Goal: Communication & Community: Answer question/provide support

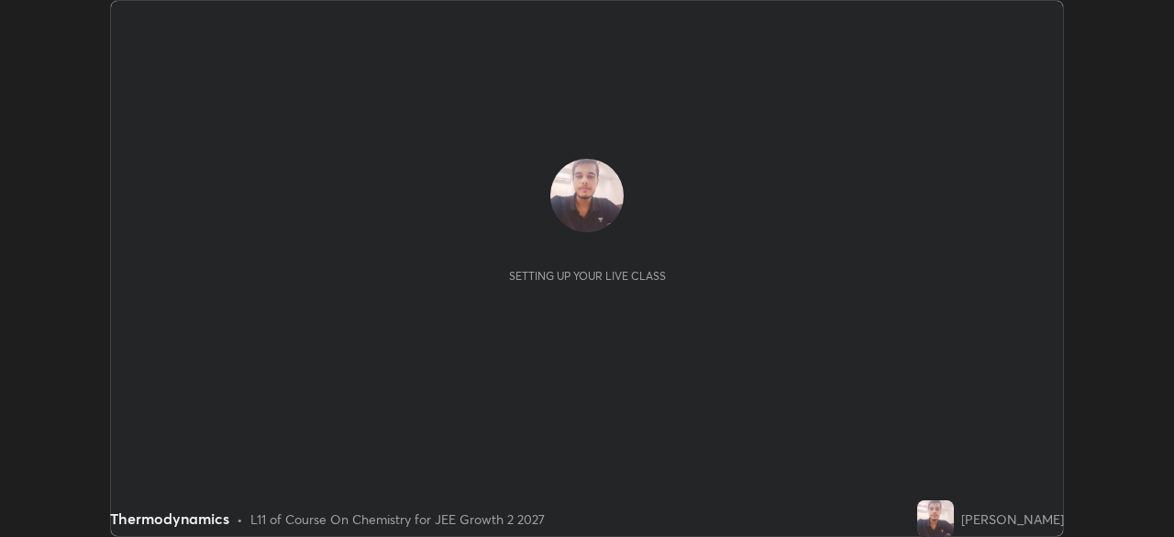
scroll to position [537, 1174]
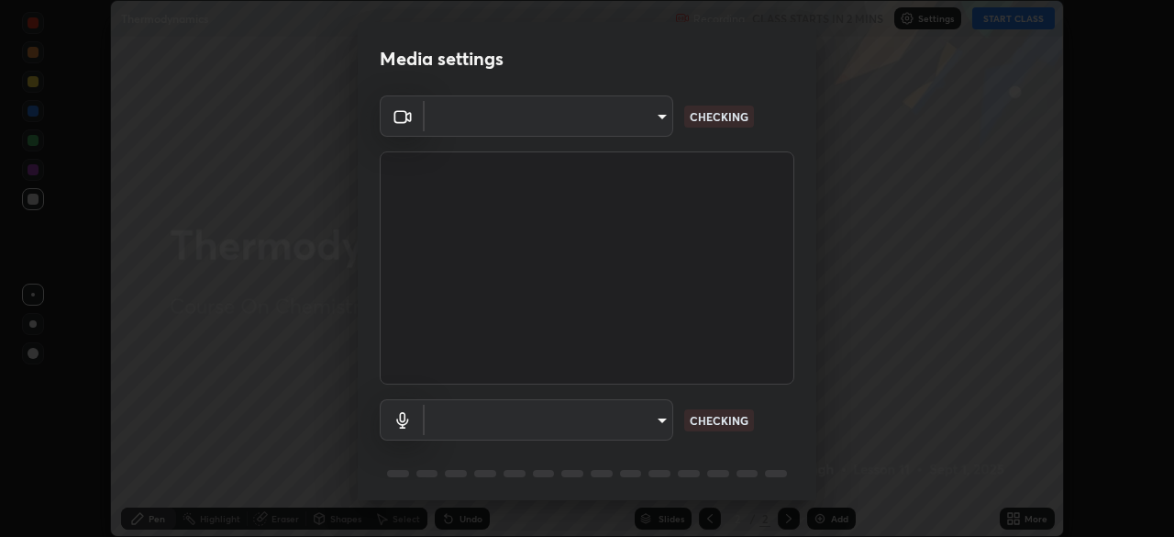
type input "ba13e312339ef8477216ddedc35df2f043033d031c8e6632ccfddaecbc9a7b0e"
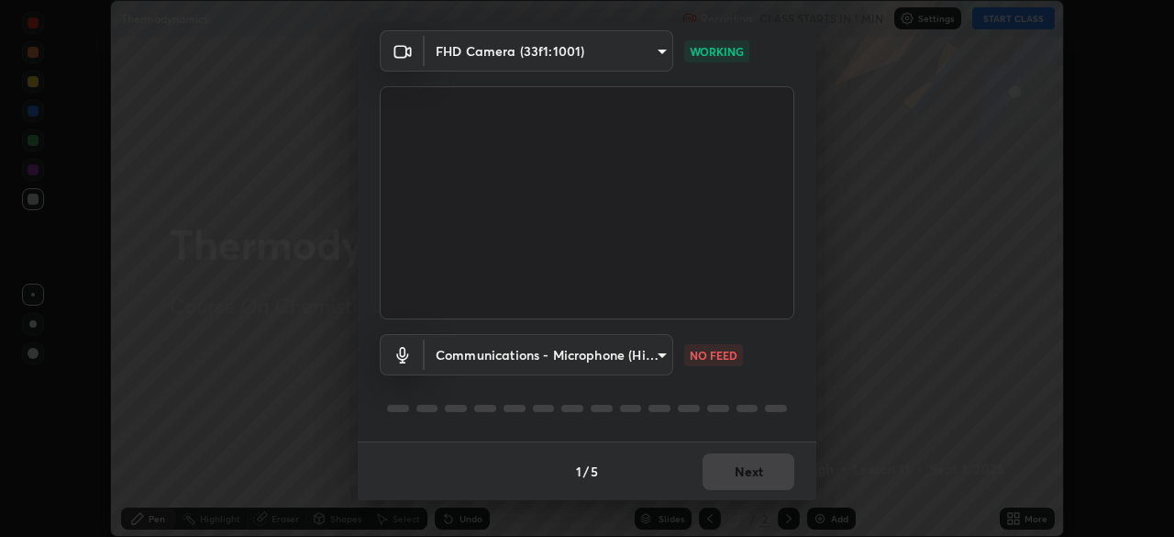
click at [652, 353] on body "Erase all Thermodynamics Recording CLASS STARTS IN 1 MIN Settings START CLASS S…" at bounding box center [587, 268] width 1174 height 537
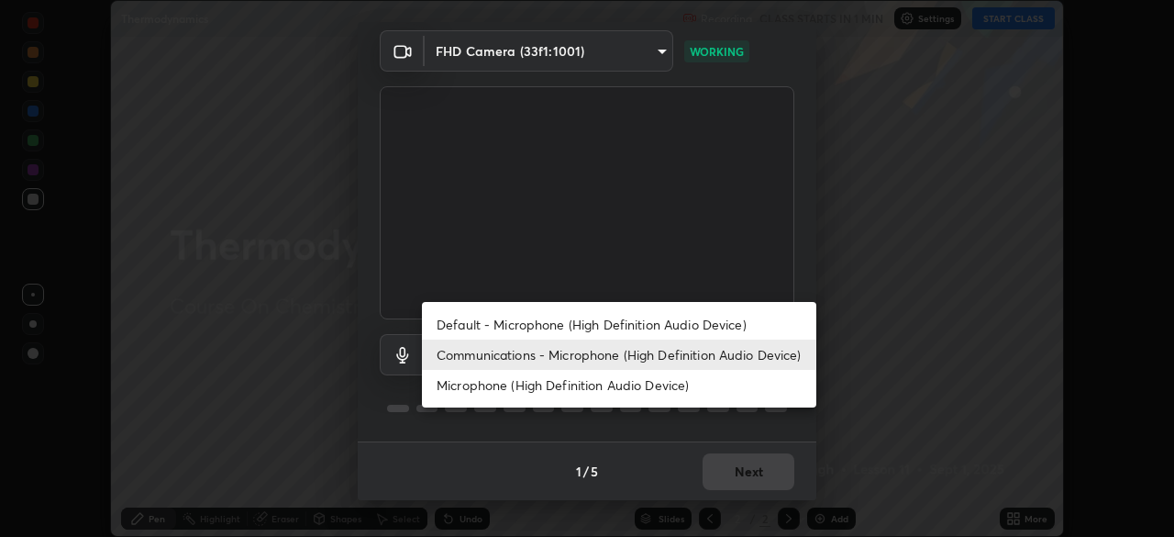
click at [683, 317] on li "Default - Microphone (High Definition Audio Device)" at bounding box center [619, 324] width 394 height 30
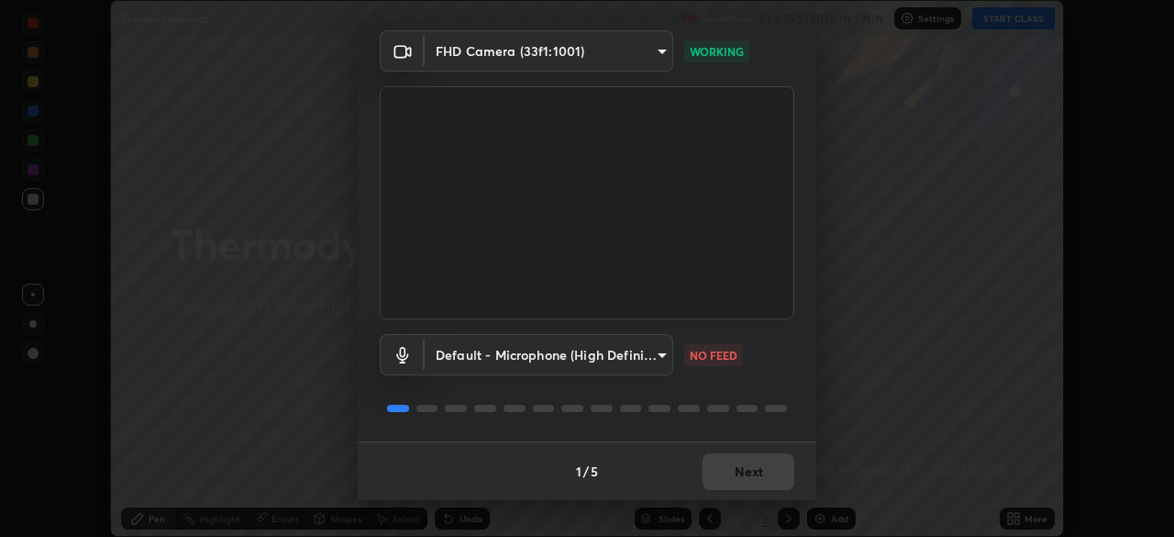
click at [658, 354] on body "Erase all Thermodynamics Recording CLASS STARTS IN 1 MIN Settings START CLASS S…" at bounding box center [587, 268] width 1174 height 537
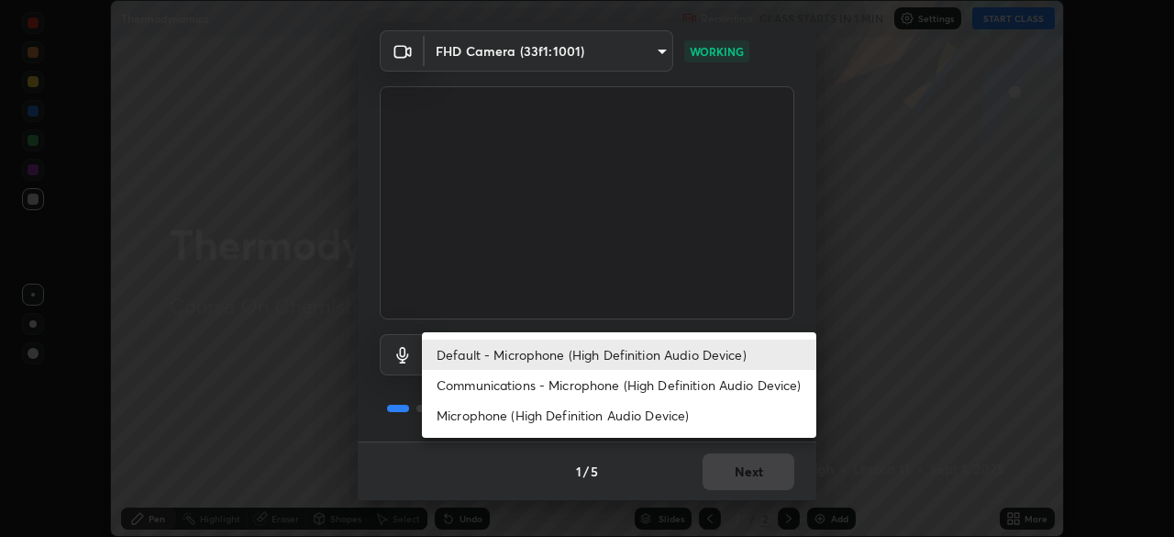
click at [670, 381] on li "Communications - Microphone (High Definition Audio Device)" at bounding box center [619, 385] width 394 height 30
type input "communications"
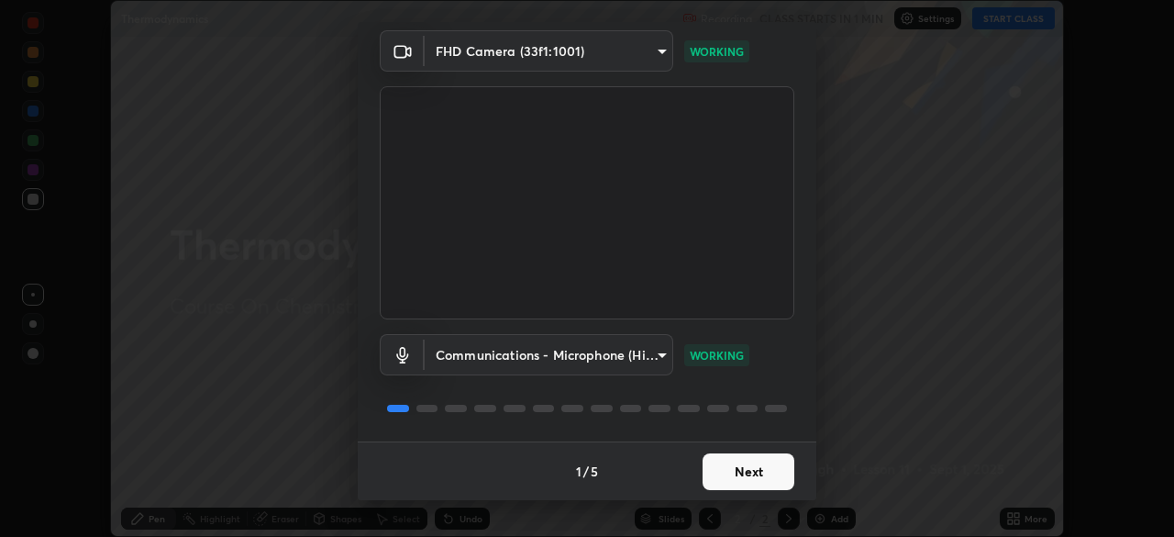
click at [754, 465] on button "Next" at bounding box center [749, 471] width 92 height 37
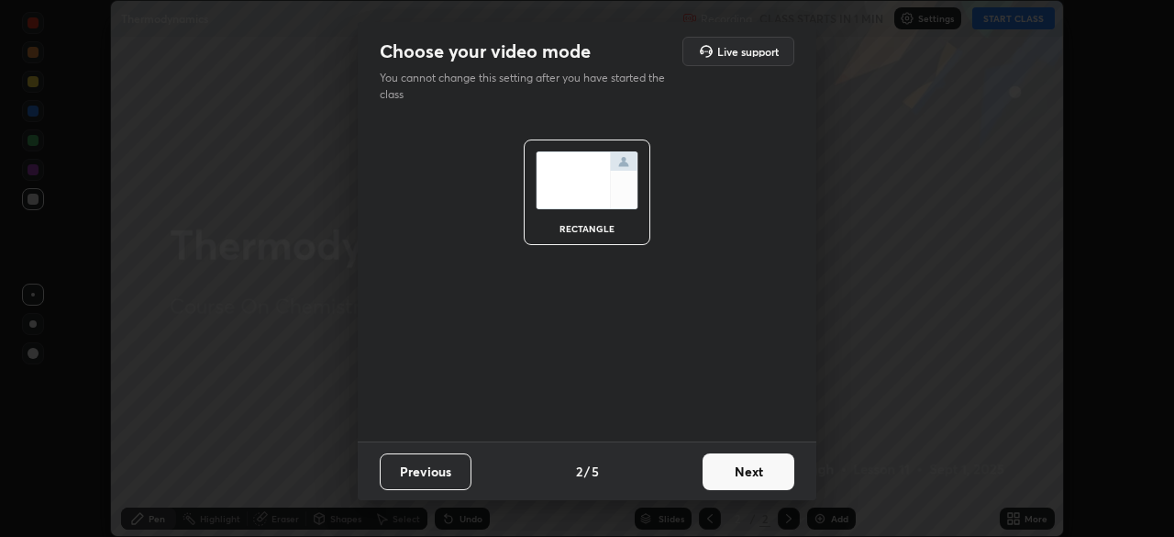
click at [758, 473] on button "Next" at bounding box center [749, 471] width 92 height 37
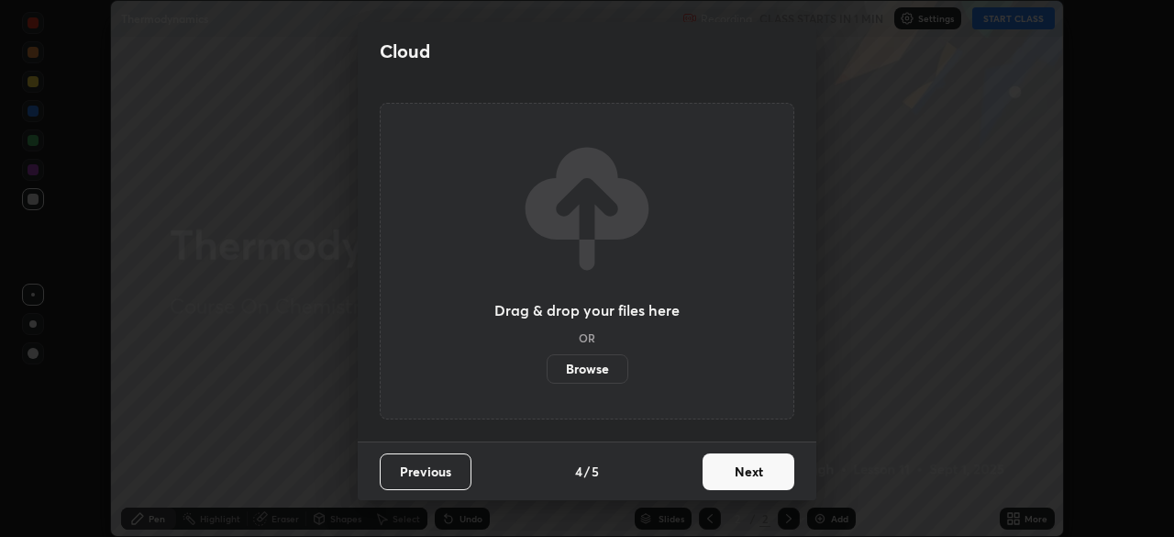
click at [760, 466] on button "Next" at bounding box center [749, 471] width 92 height 37
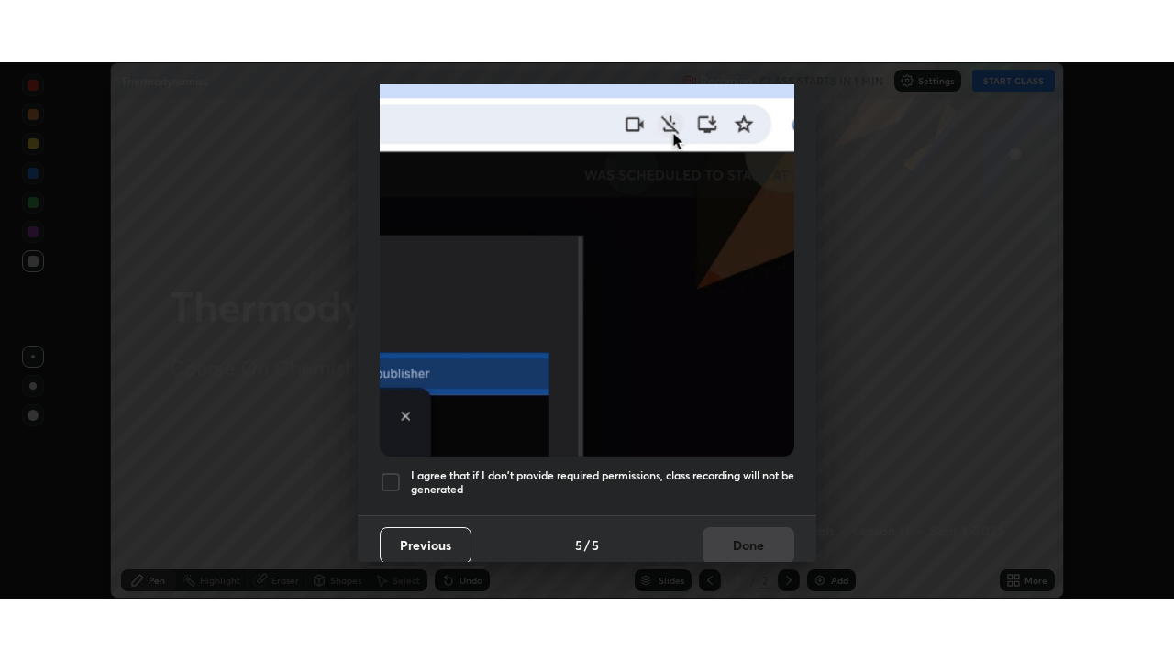
scroll to position [439, 0]
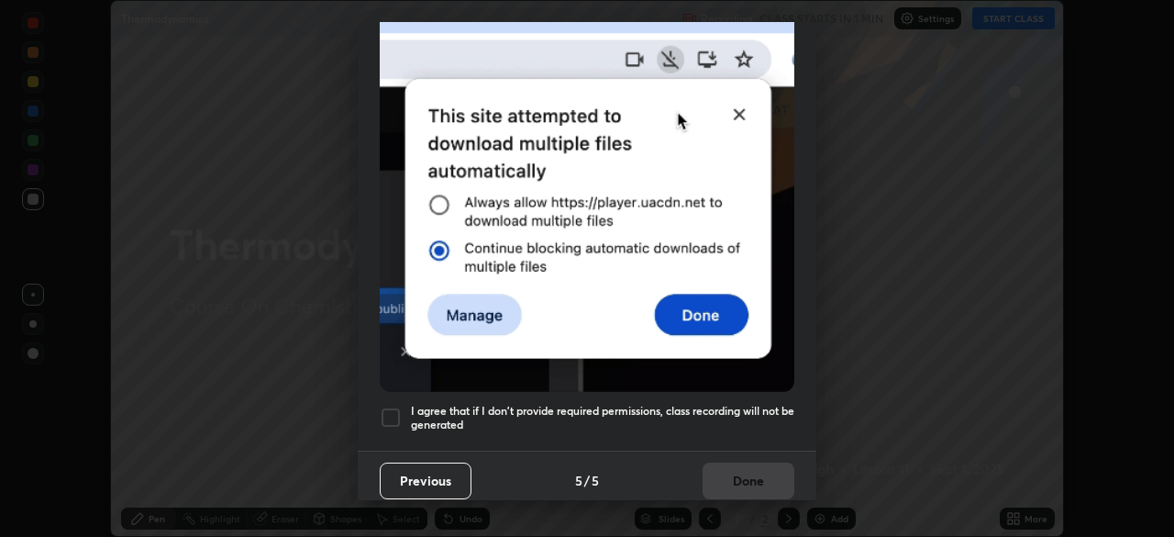
click at [392, 409] on div at bounding box center [391, 417] width 22 height 22
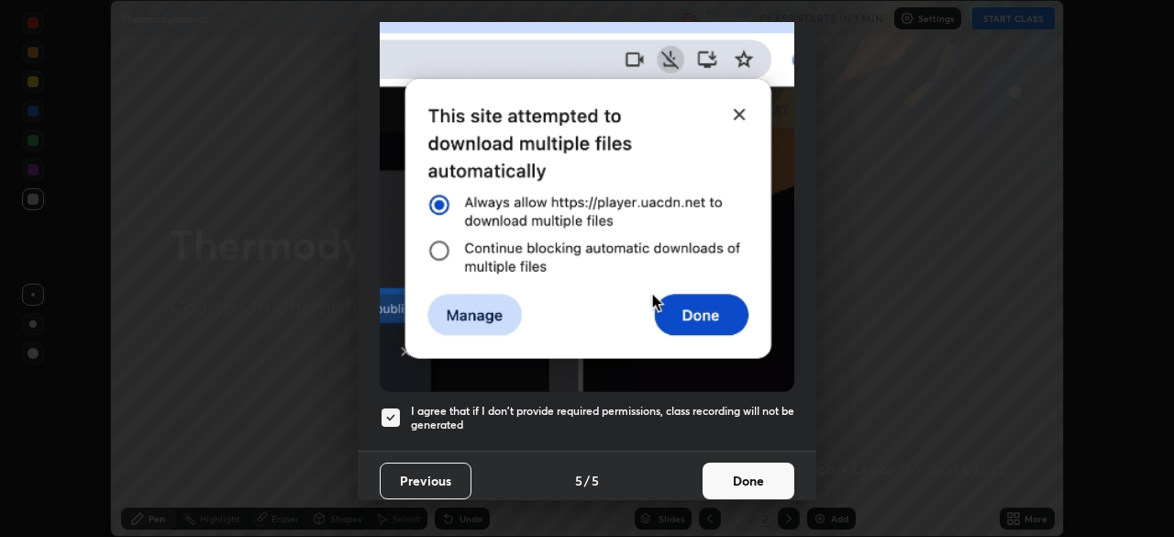
click at [723, 471] on button "Done" at bounding box center [749, 480] width 92 height 37
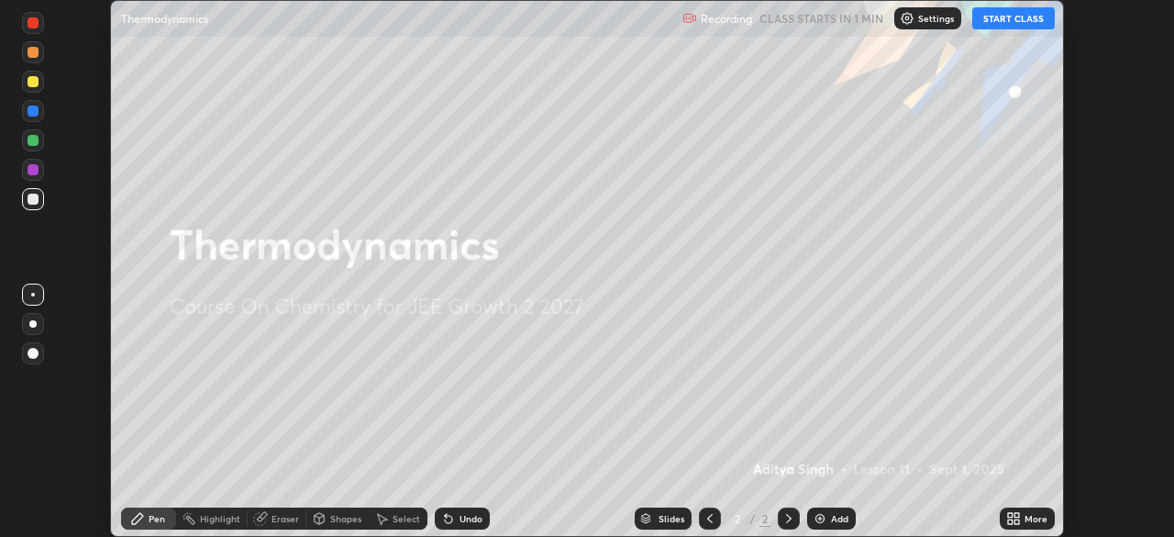
click at [999, 19] on button "START CLASS" at bounding box center [1013, 18] width 83 height 22
click at [1016, 515] on icon at bounding box center [1016, 515] width 5 height 5
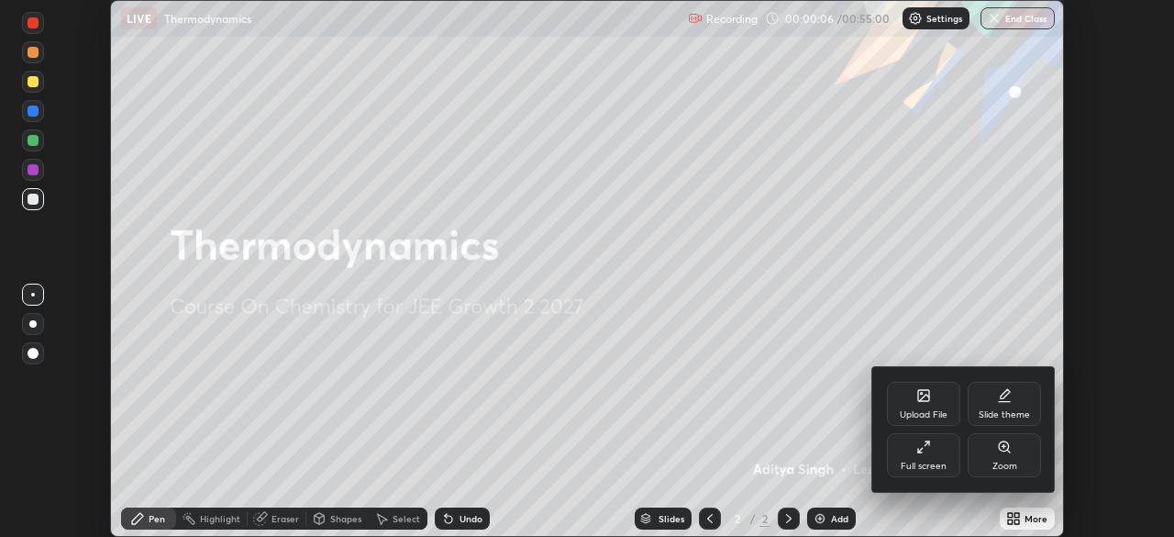
click at [918, 453] on icon at bounding box center [923, 446] width 15 height 15
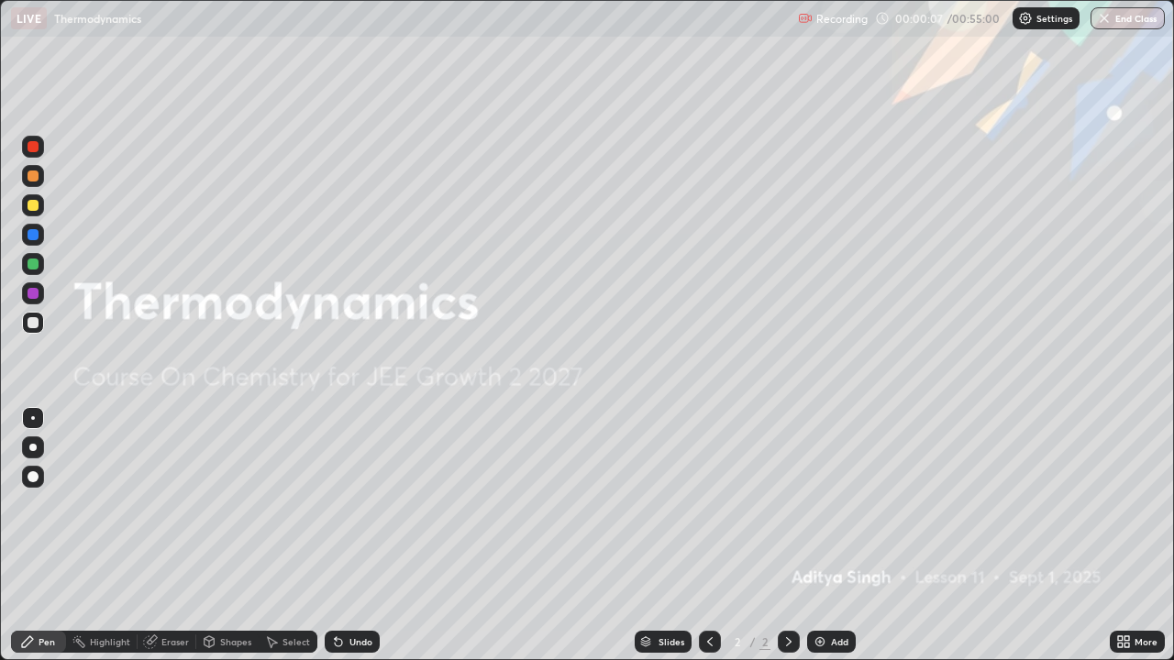
scroll to position [660, 1174]
click at [1043, 15] on p "Settings" at bounding box center [1054, 18] width 36 height 9
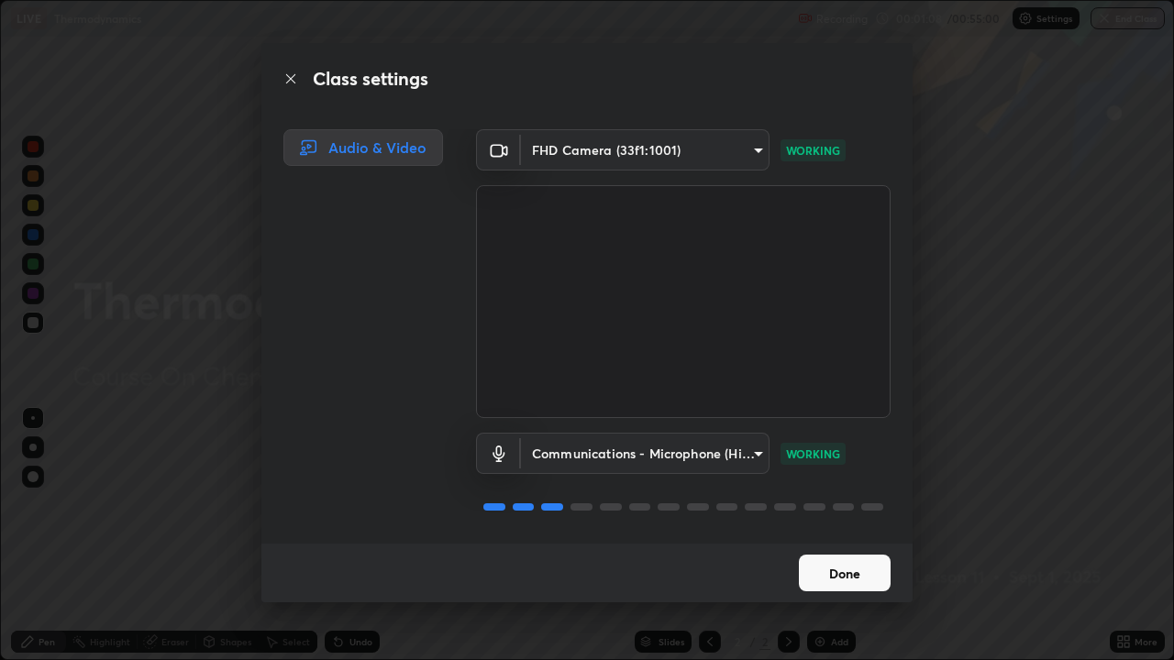
click at [632, 161] on body "Erase all LIVE Thermodynamics Recording 00:01:08 / 00:55:00 Settings End Class …" at bounding box center [587, 330] width 1174 height 660
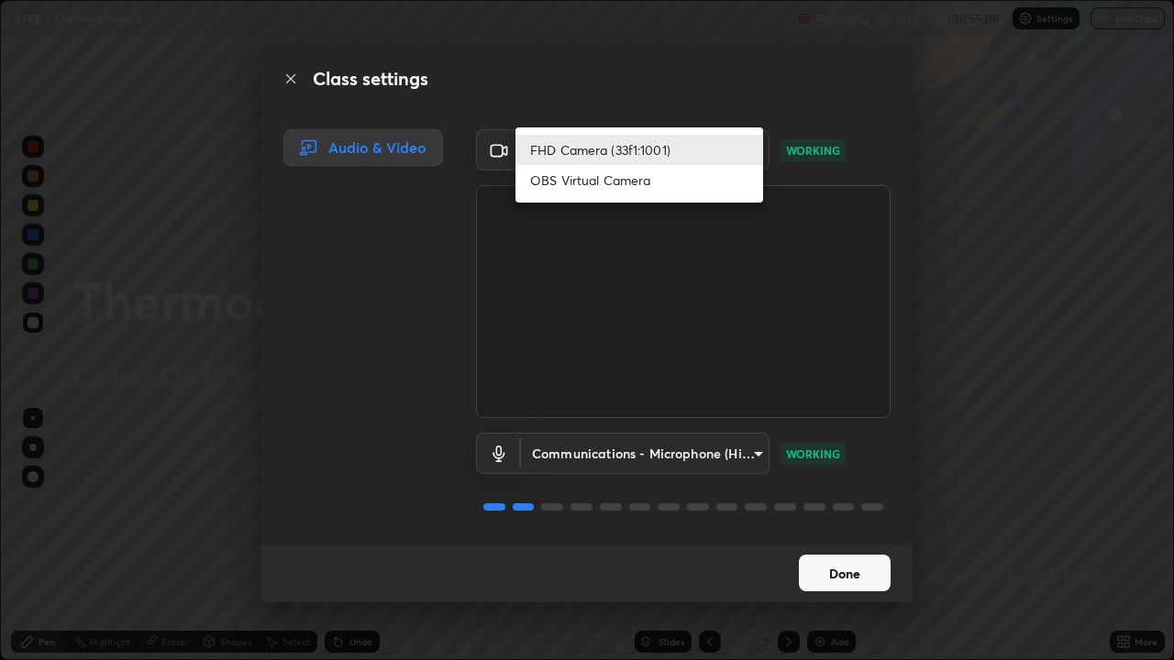
click at [649, 153] on li "FHD Camera (33f1:1001)" at bounding box center [639, 150] width 248 height 30
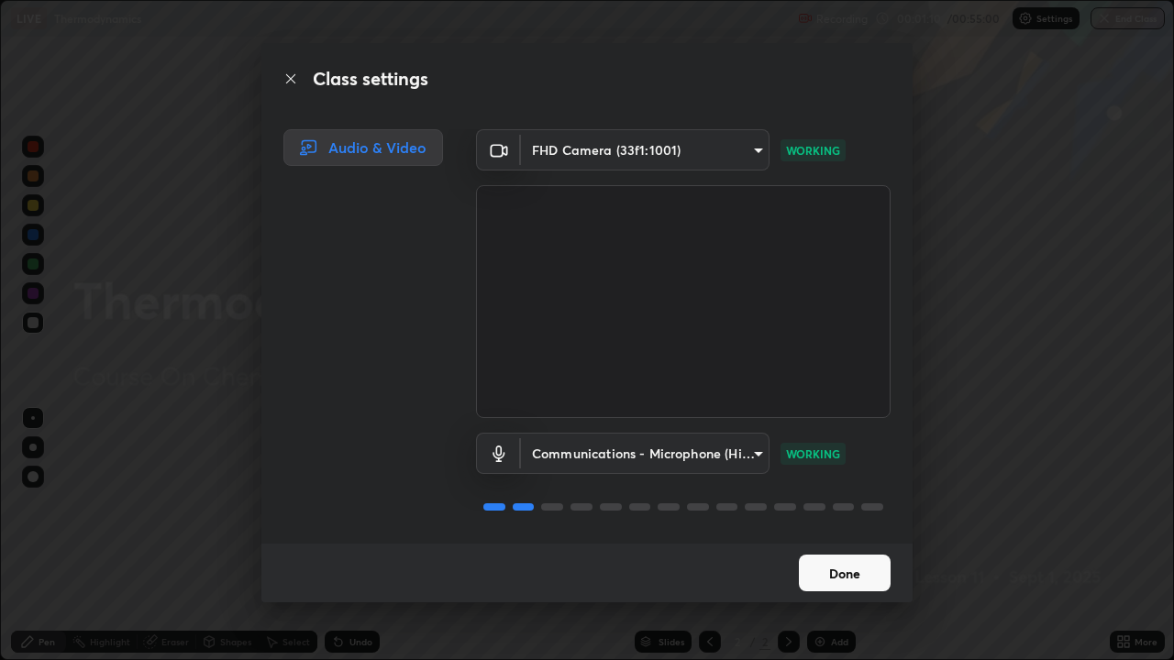
click at [674, 158] on body "Erase all LIVE Thermodynamics Recording 00:01:10 / 00:55:00 Settings End Class …" at bounding box center [587, 330] width 1174 height 660
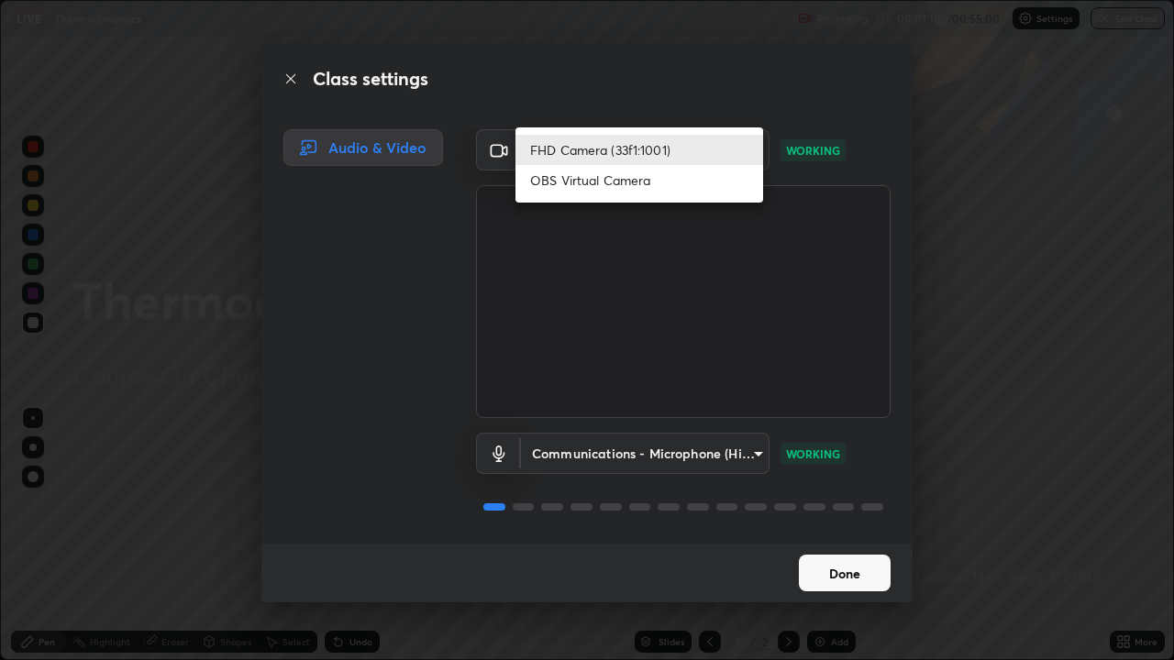
click at [695, 145] on li "FHD Camera (33f1:1001)" at bounding box center [639, 150] width 248 height 30
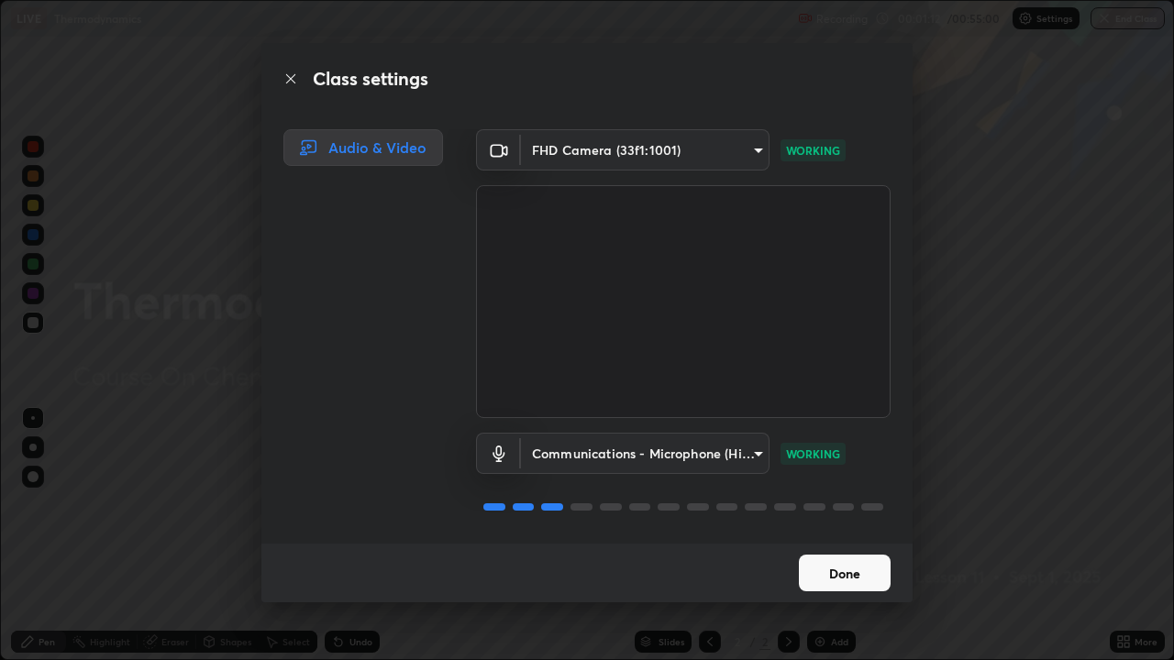
click at [689, 151] on body "Erase all LIVE Thermodynamics Recording 00:01:12 / 00:55:00 Settings End Class …" at bounding box center [587, 330] width 1174 height 660
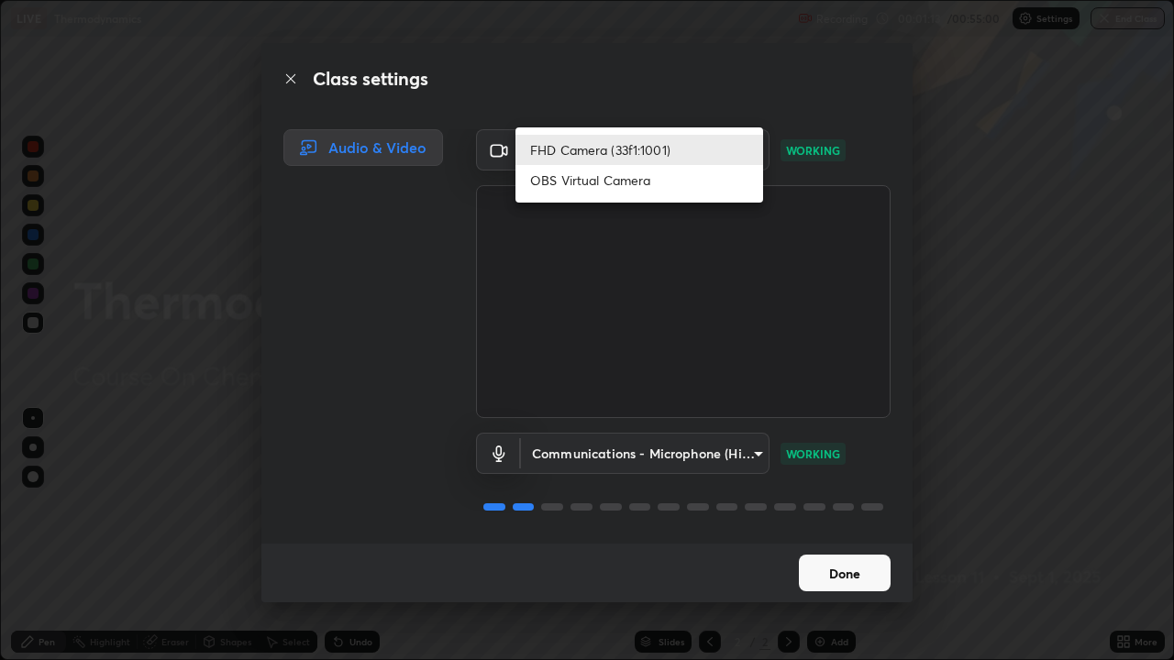
click at [651, 186] on li "OBS Virtual Camera" at bounding box center [639, 180] width 248 height 30
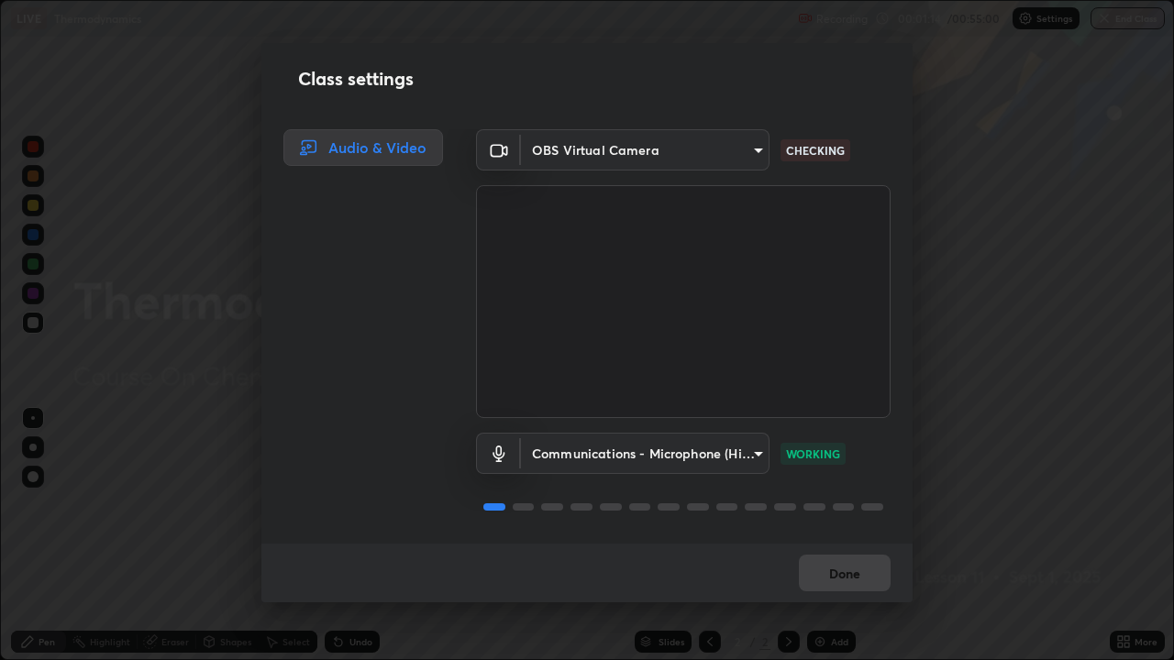
click at [694, 154] on body "Erase all LIVE Thermodynamics Recording 00:01:14 / 00:55:00 Settings End Class …" at bounding box center [587, 330] width 1174 height 660
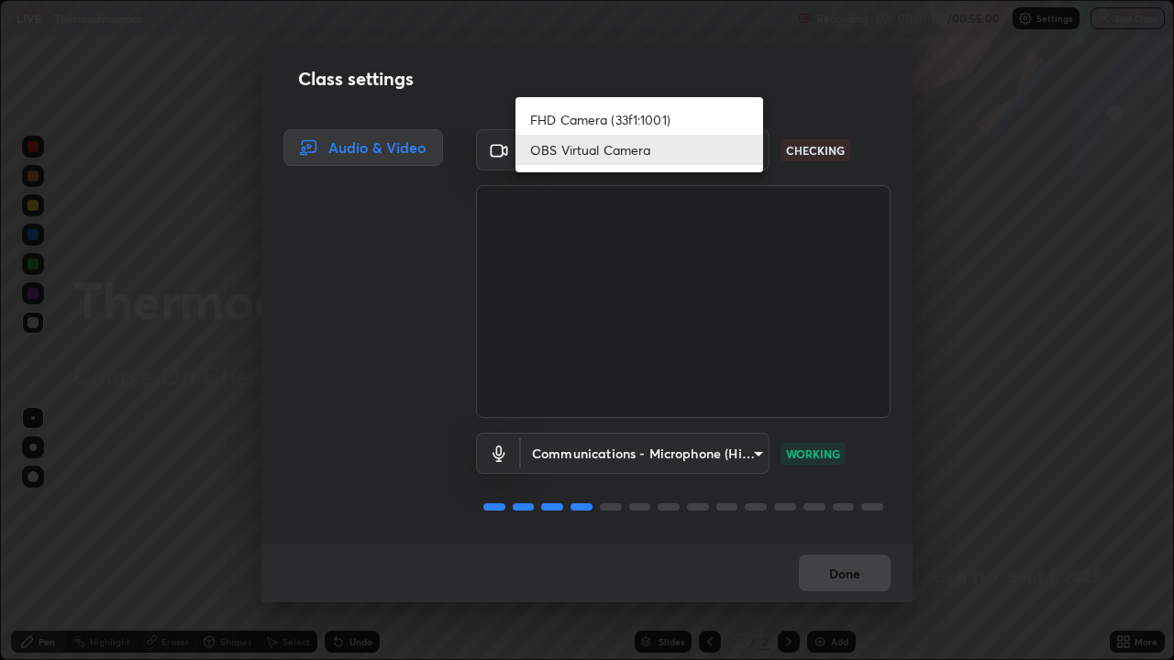
click at [679, 125] on li "FHD Camera (33f1:1001)" at bounding box center [639, 120] width 248 height 30
type input "ba13e312339ef8477216ddedc35df2f043033d031c8e6632ccfddaecbc9a7b0e"
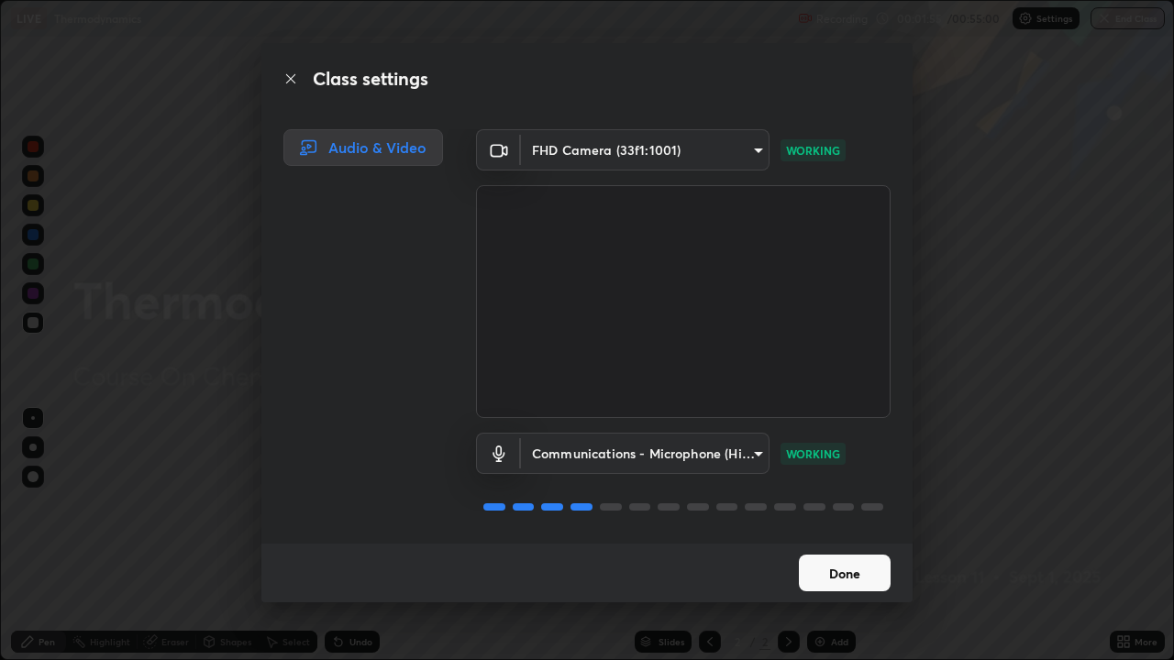
click at [817, 536] on button "Done" at bounding box center [845, 573] width 92 height 37
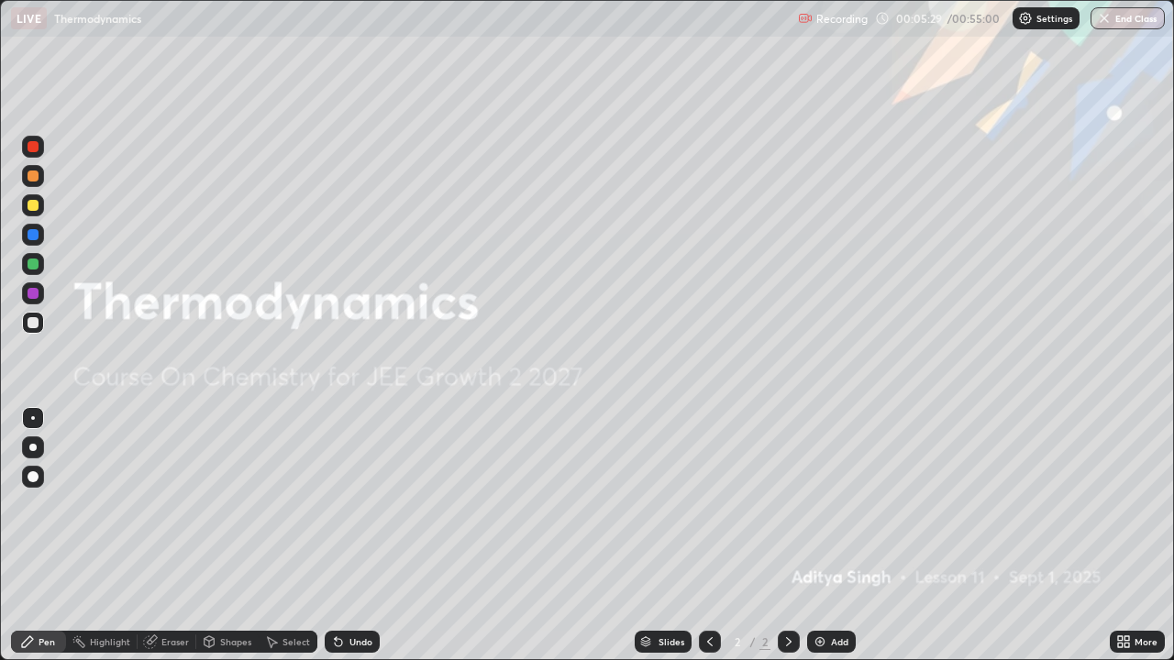
click at [823, 536] on img at bounding box center [820, 642] width 15 height 15
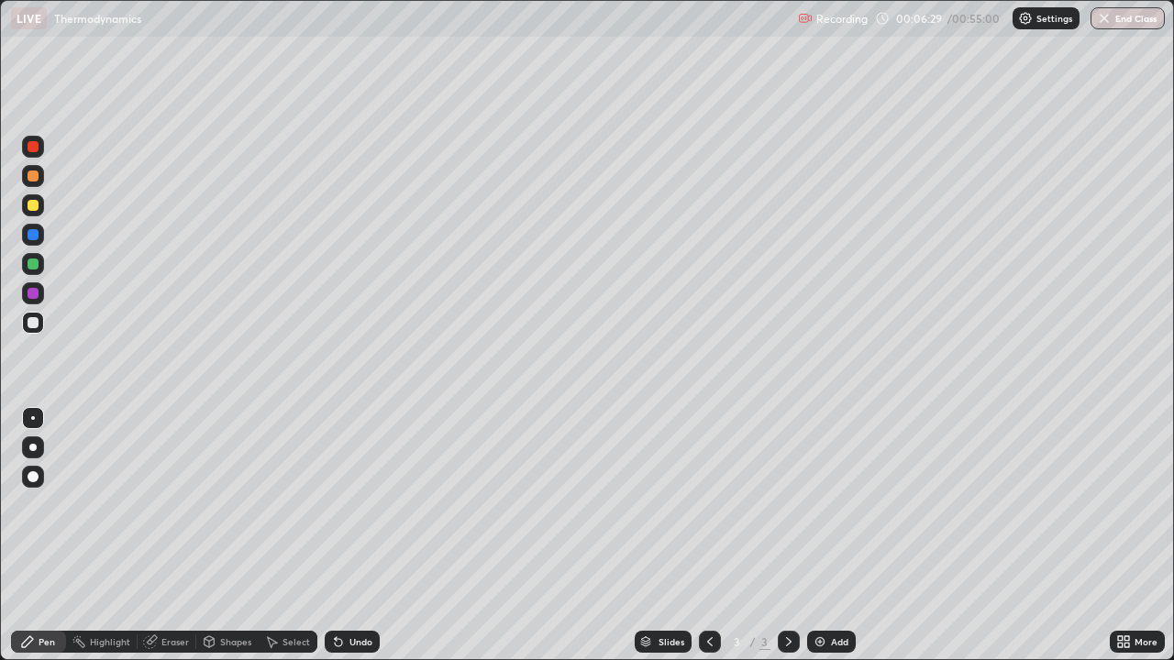
click at [33, 448] on div at bounding box center [32, 447] width 7 height 7
click at [827, 536] on div "Add" at bounding box center [831, 642] width 49 height 22
click at [37, 205] on div at bounding box center [33, 205] width 11 height 11
click at [35, 321] on div at bounding box center [33, 322] width 11 height 11
click at [29, 209] on div at bounding box center [33, 205] width 11 height 11
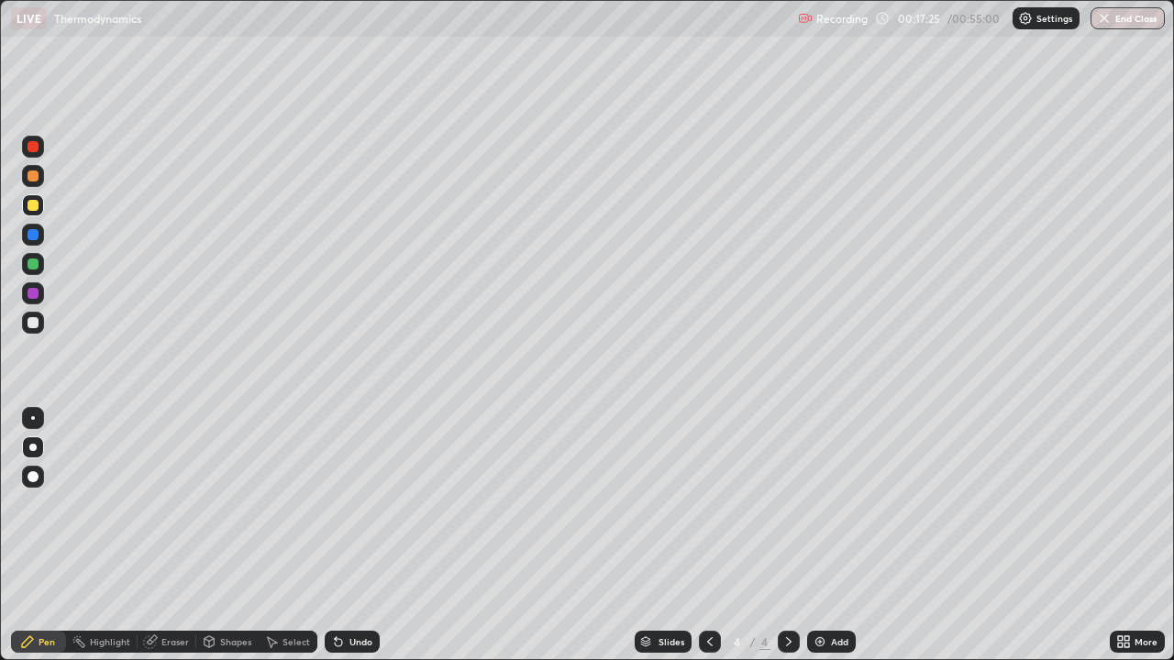
click at [31, 235] on div at bounding box center [33, 234] width 11 height 11
click at [30, 321] on div at bounding box center [33, 322] width 11 height 11
click at [32, 207] on div at bounding box center [33, 205] width 11 height 11
click at [827, 536] on div "Add" at bounding box center [831, 642] width 49 height 22
click at [35, 330] on div at bounding box center [33, 323] width 22 height 22
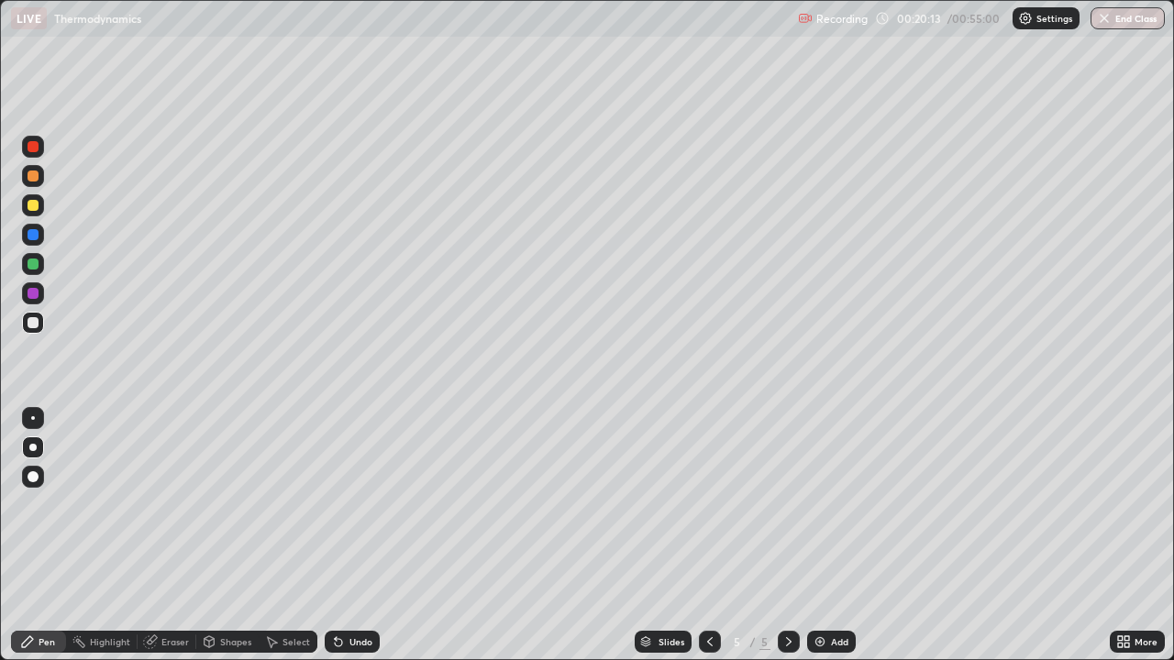
click at [345, 536] on div "Undo" at bounding box center [352, 642] width 55 height 22
click at [350, 536] on div "Undo" at bounding box center [360, 641] width 23 height 9
click at [351, 536] on div "Undo" at bounding box center [360, 641] width 23 height 9
click at [342, 536] on icon at bounding box center [338, 642] width 15 height 15
click at [349, 536] on div "Undo" at bounding box center [352, 642] width 55 height 22
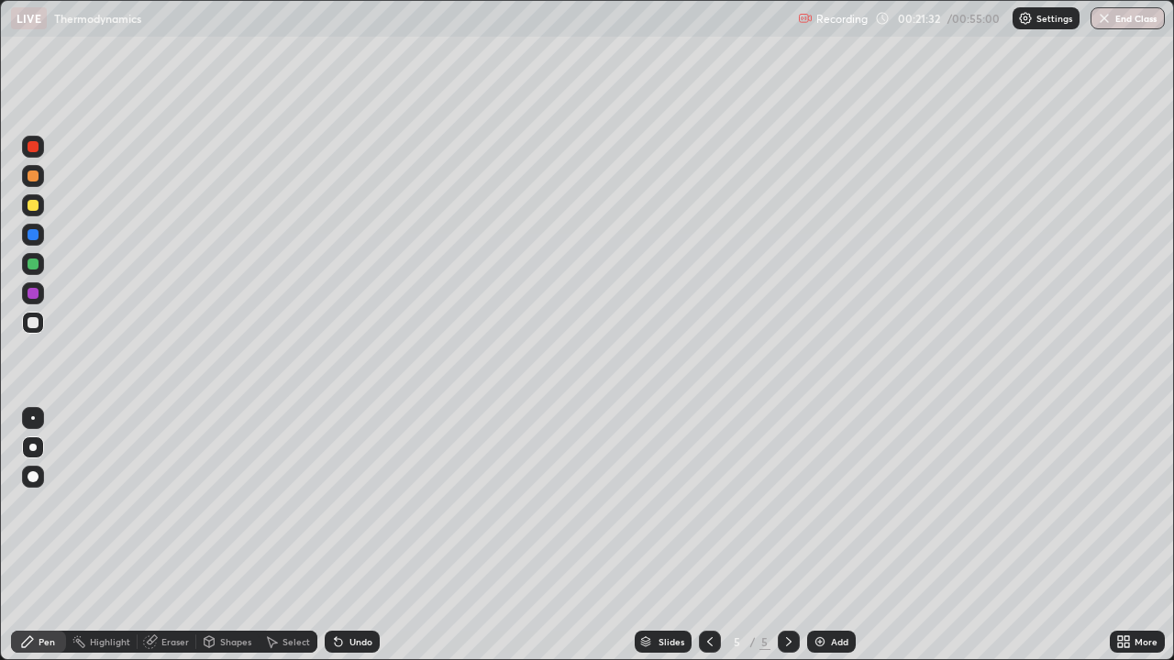
click at [349, 536] on div "Undo" at bounding box center [352, 642] width 55 height 22
click at [351, 536] on div "Undo" at bounding box center [360, 641] width 23 height 9
click at [354, 536] on div "Undo" at bounding box center [352, 642] width 55 height 22
click at [361, 536] on div "Undo" at bounding box center [352, 642] width 55 height 22
click at [821, 536] on img at bounding box center [820, 642] width 15 height 15
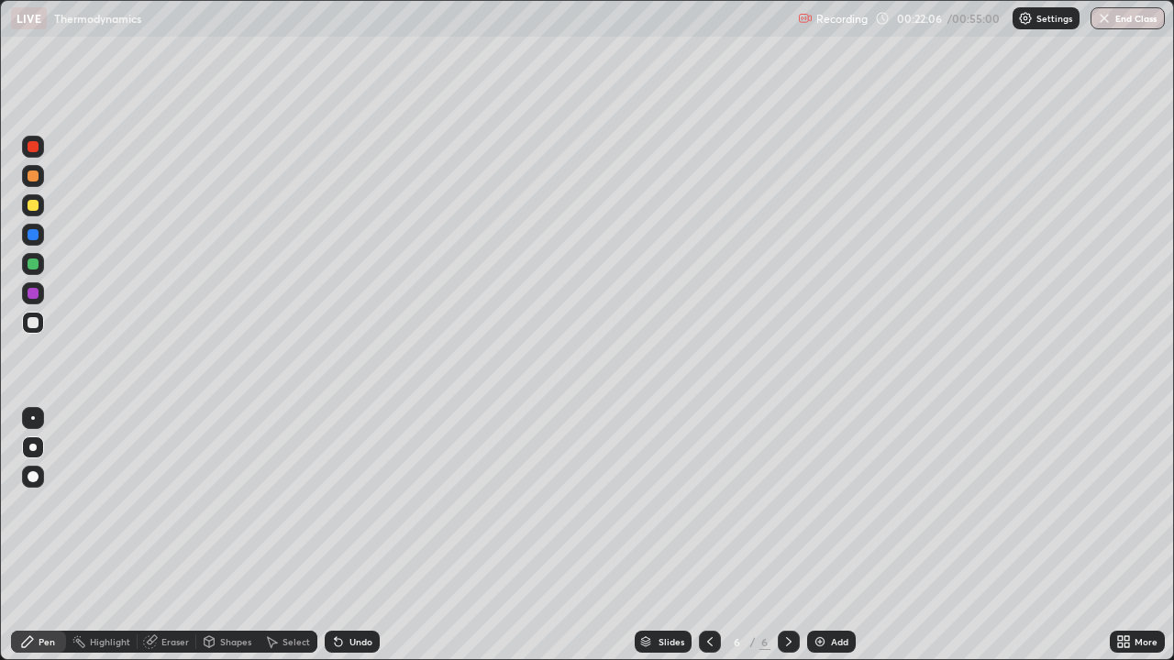
click at [707, 536] on icon at bounding box center [710, 642] width 15 height 15
click at [786, 536] on icon at bounding box center [789, 641] width 6 height 9
click at [708, 536] on icon at bounding box center [710, 642] width 15 height 15
click at [784, 536] on icon at bounding box center [788, 642] width 15 height 15
click at [704, 536] on icon at bounding box center [710, 642] width 15 height 15
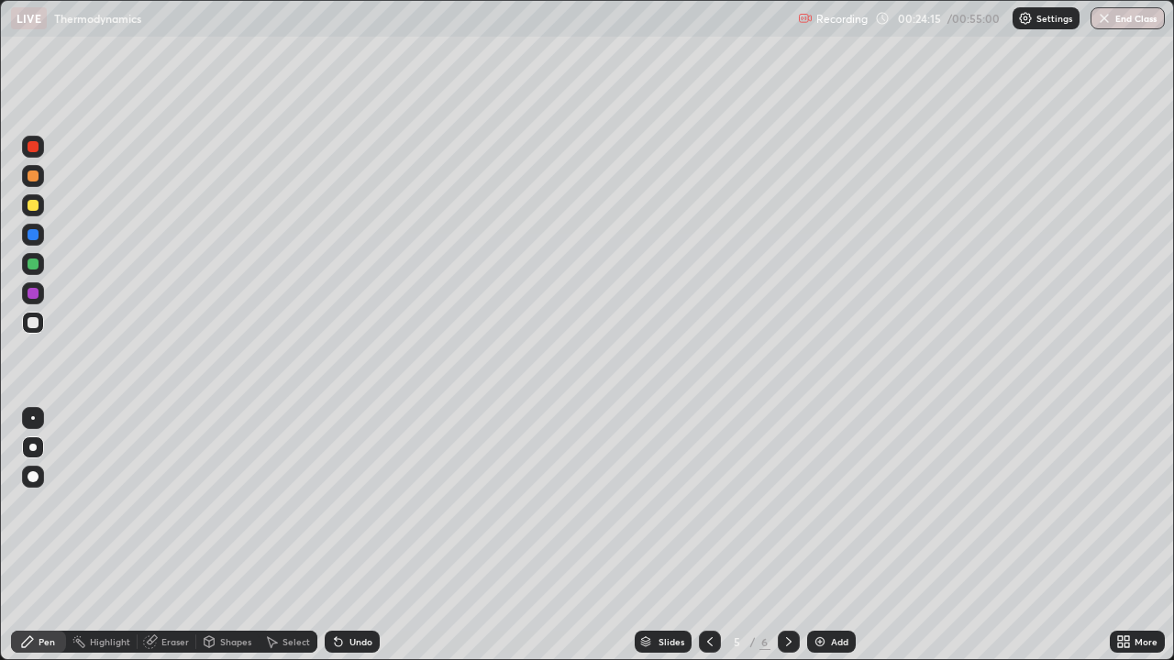
click at [788, 536] on icon at bounding box center [788, 642] width 15 height 15
click at [178, 536] on div "Eraser" at bounding box center [167, 642] width 59 height 22
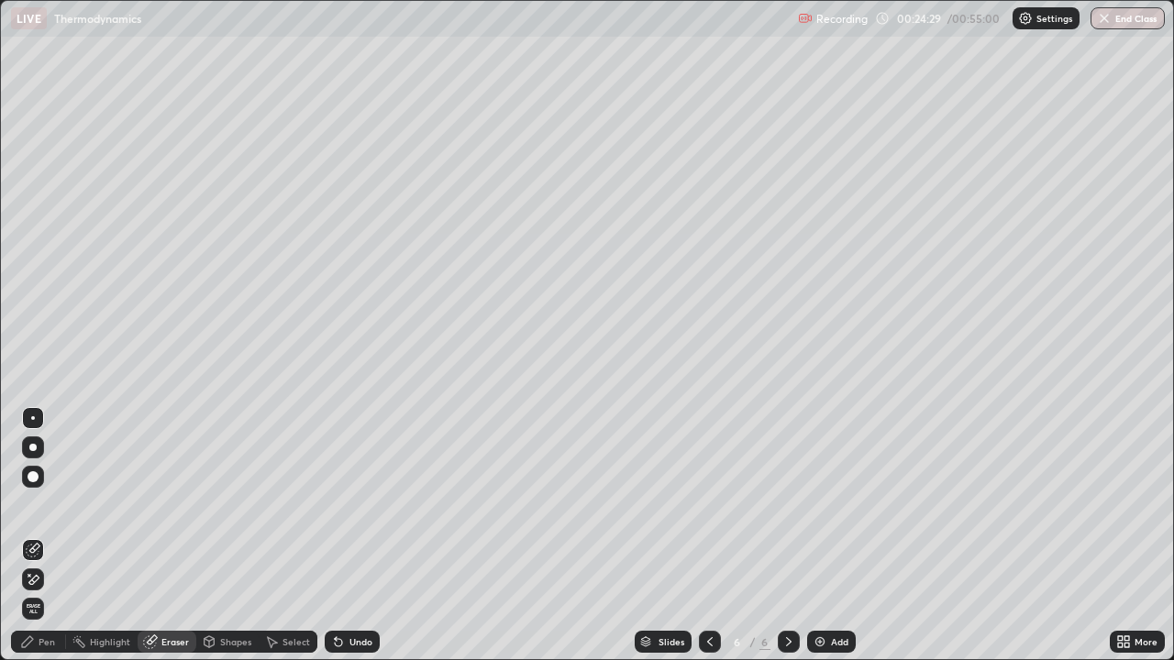
click at [47, 536] on div "Pen" at bounding box center [47, 641] width 17 height 9
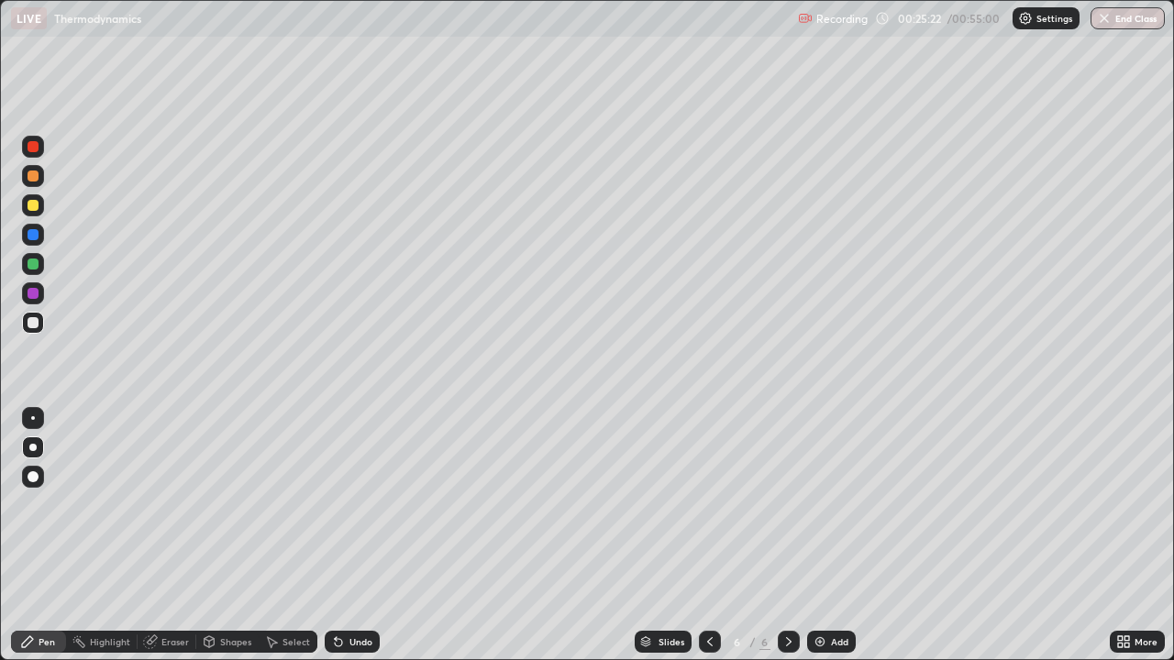
click at [30, 209] on div at bounding box center [33, 205] width 11 height 11
click at [42, 331] on div at bounding box center [33, 322] width 22 height 29
click at [708, 536] on icon at bounding box center [710, 642] width 15 height 15
click at [708, 536] on icon at bounding box center [710, 641] width 6 height 9
click at [787, 536] on icon at bounding box center [788, 642] width 15 height 15
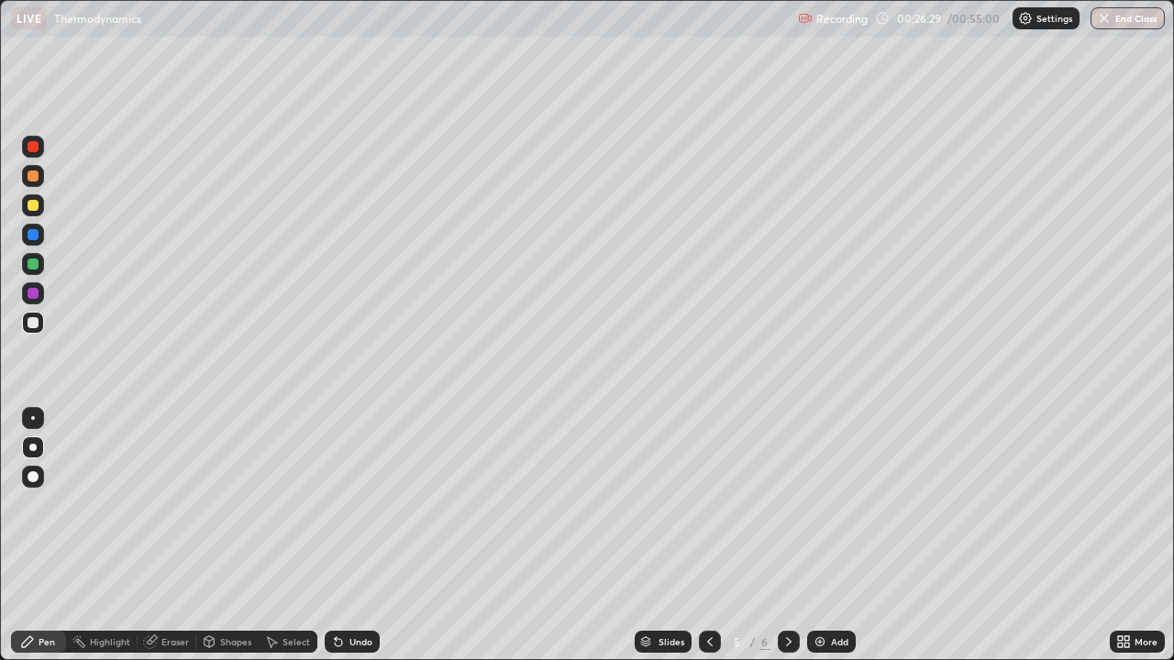
click at [786, 536] on icon at bounding box center [788, 642] width 15 height 15
click at [708, 536] on icon at bounding box center [710, 642] width 15 height 15
click at [708, 536] on icon at bounding box center [710, 641] width 6 height 9
click at [710, 536] on icon at bounding box center [710, 642] width 15 height 15
click at [784, 536] on icon at bounding box center [788, 642] width 15 height 15
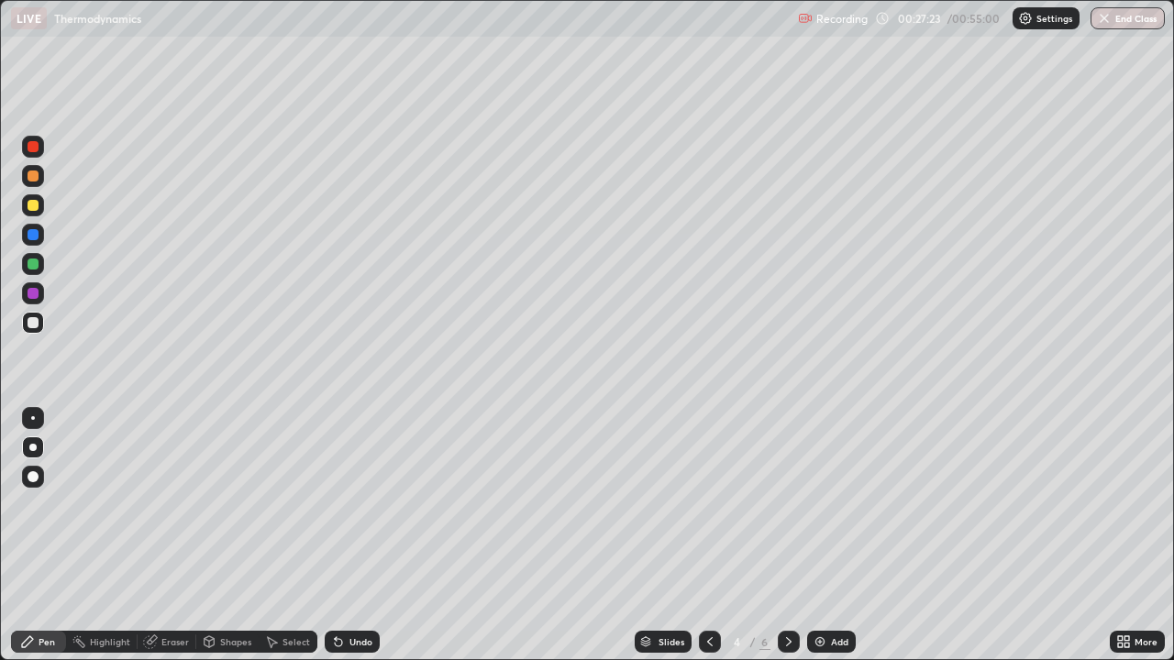
click at [781, 536] on icon at bounding box center [788, 642] width 15 height 15
click at [786, 536] on icon at bounding box center [789, 641] width 6 height 9
click at [833, 536] on div "Add" at bounding box center [831, 642] width 49 height 22
click at [708, 536] on icon at bounding box center [710, 642] width 15 height 15
click at [787, 536] on icon at bounding box center [788, 642] width 15 height 15
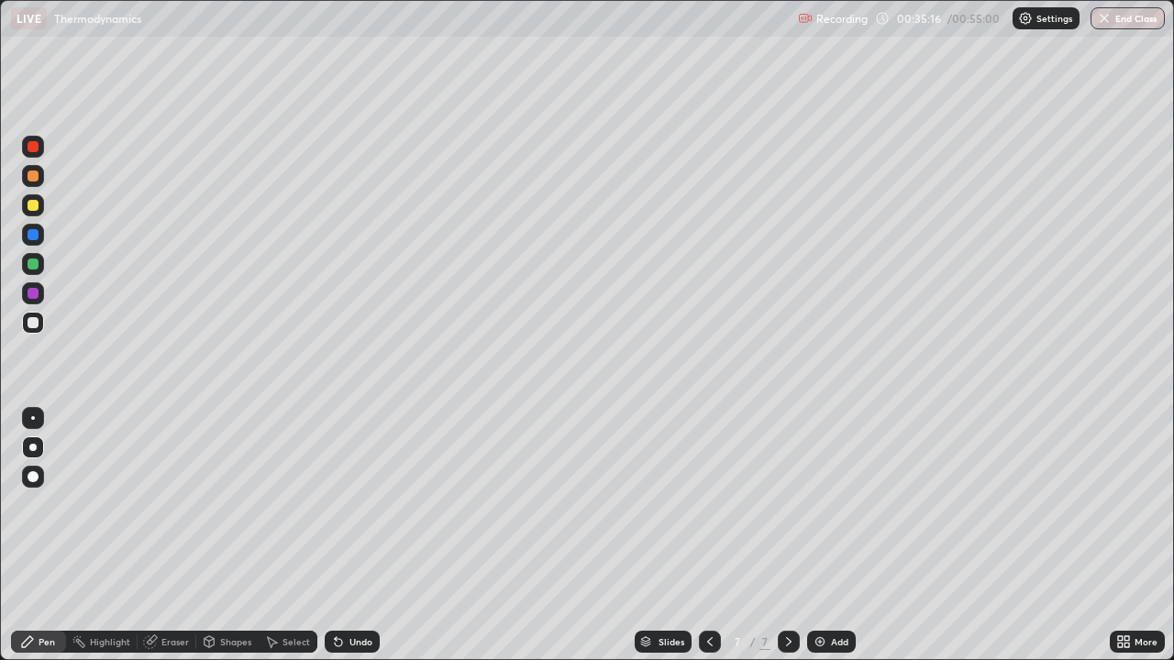
click at [708, 536] on icon at bounding box center [710, 642] width 15 height 15
click at [788, 536] on icon at bounding box center [788, 642] width 15 height 15
click at [708, 536] on icon at bounding box center [710, 642] width 15 height 15
click at [786, 536] on icon at bounding box center [788, 642] width 15 height 15
click at [825, 536] on div "Add" at bounding box center [831, 642] width 49 height 22
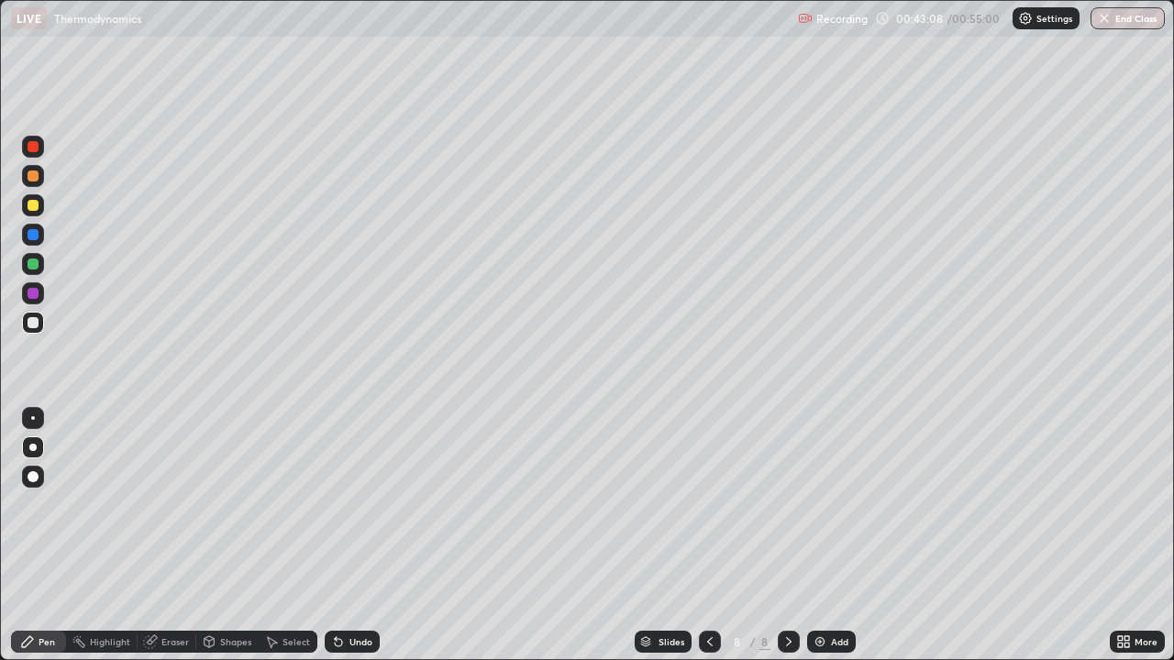
click at [710, 536] on icon at bounding box center [710, 642] width 15 height 15
click at [785, 536] on icon at bounding box center [788, 642] width 15 height 15
click at [710, 536] on icon at bounding box center [710, 642] width 15 height 15
click at [786, 536] on icon at bounding box center [789, 641] width 6 height 9
click at [827, 536] on div "Add" at bounding box center [831, 642] width 49 height 22
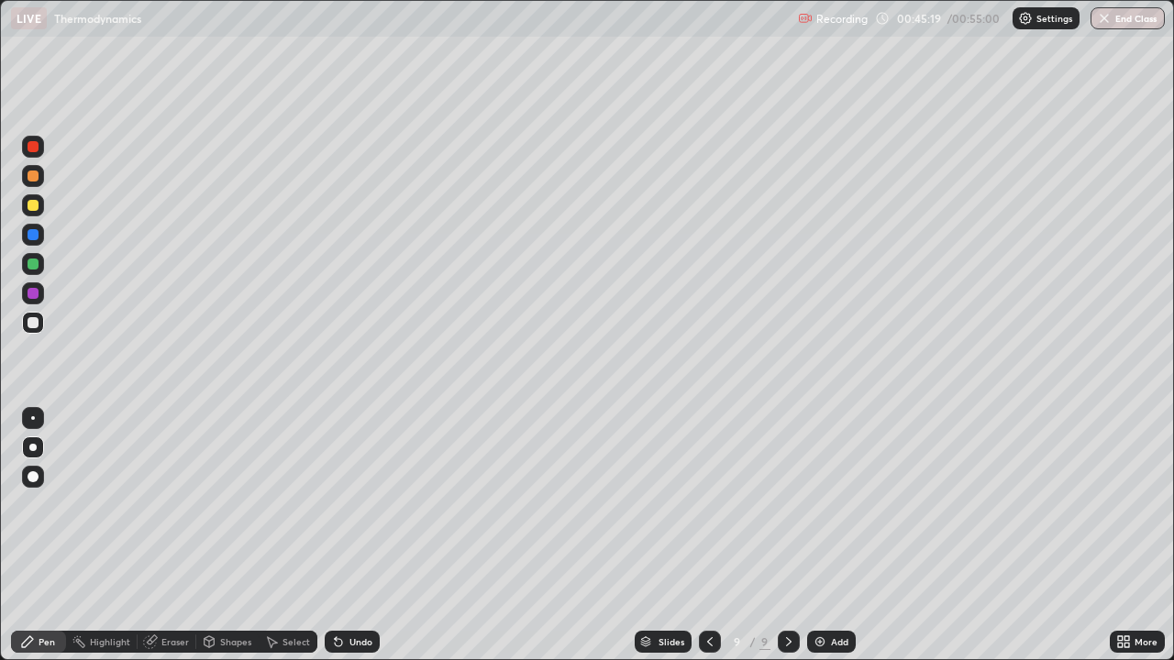
click at [218, 536] on div "Shapes" at bounding box center [227, 642] width 62 height 22
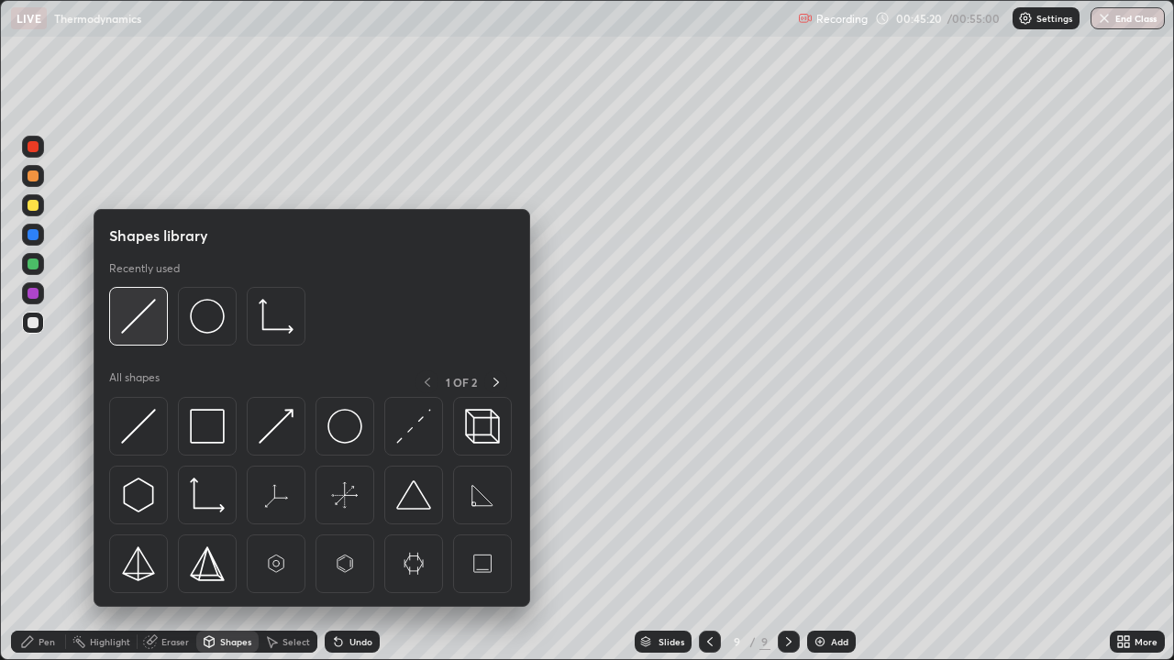
click at [143, 323] on img at bounding box center [138, 316] width 35 height 35
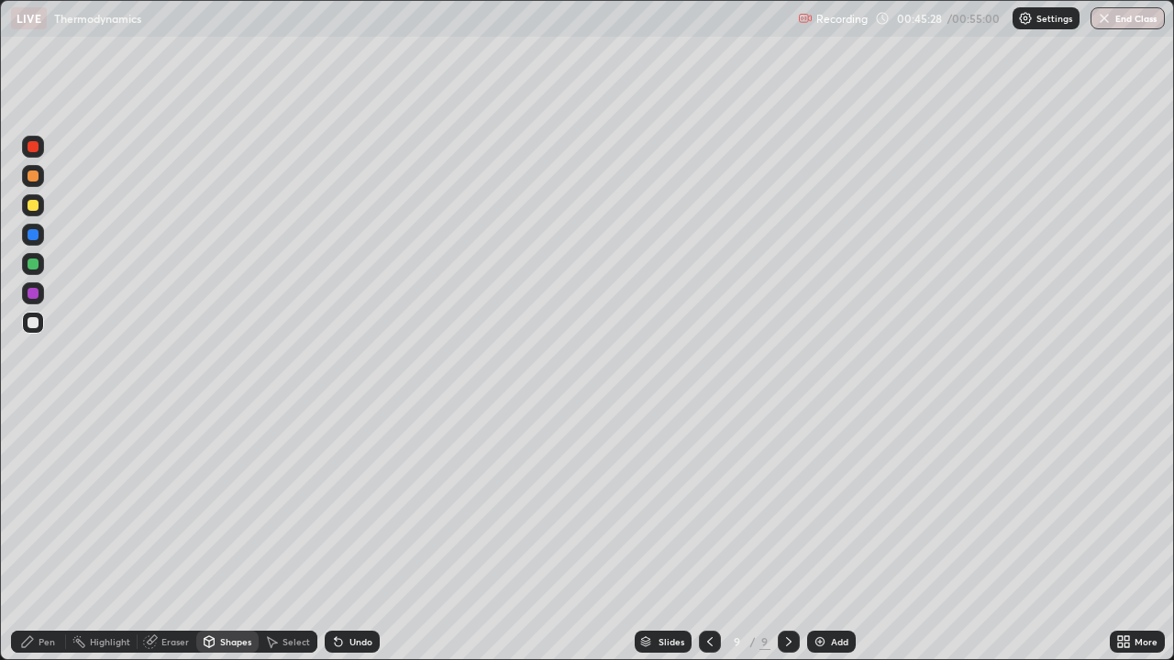
click at [43, 536] on div "Pen" at bounding box center [47, 641] width 17 height 9
click at [34, 202] on div at bounding box center [33, 205] width 11 height 11
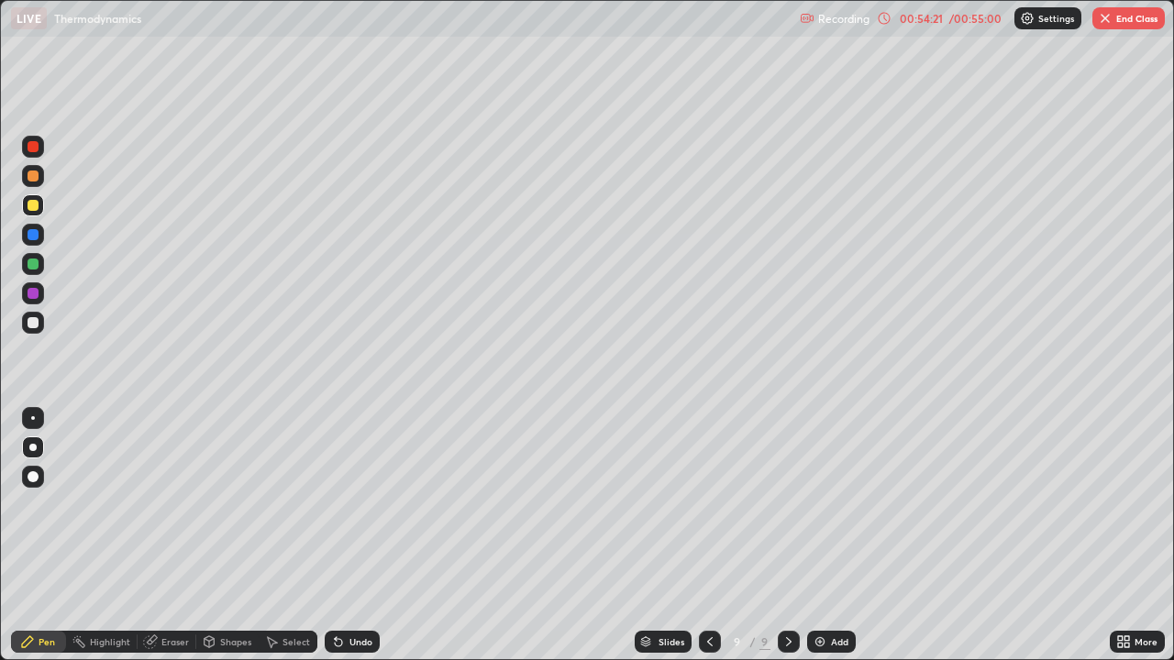
click at [1119, 28] on button "End Class" at bounding box center [1128, 18] width 72 height 22
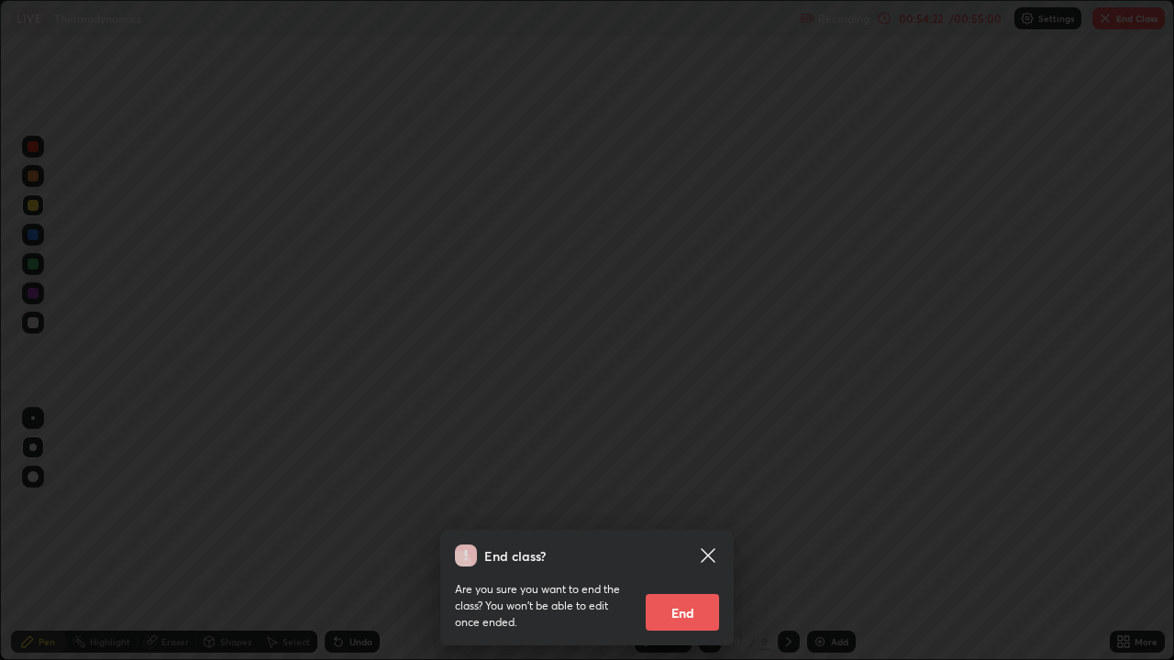
click at [674, 536] on button "End" at bounding box center [682, 612] width 73 height 37
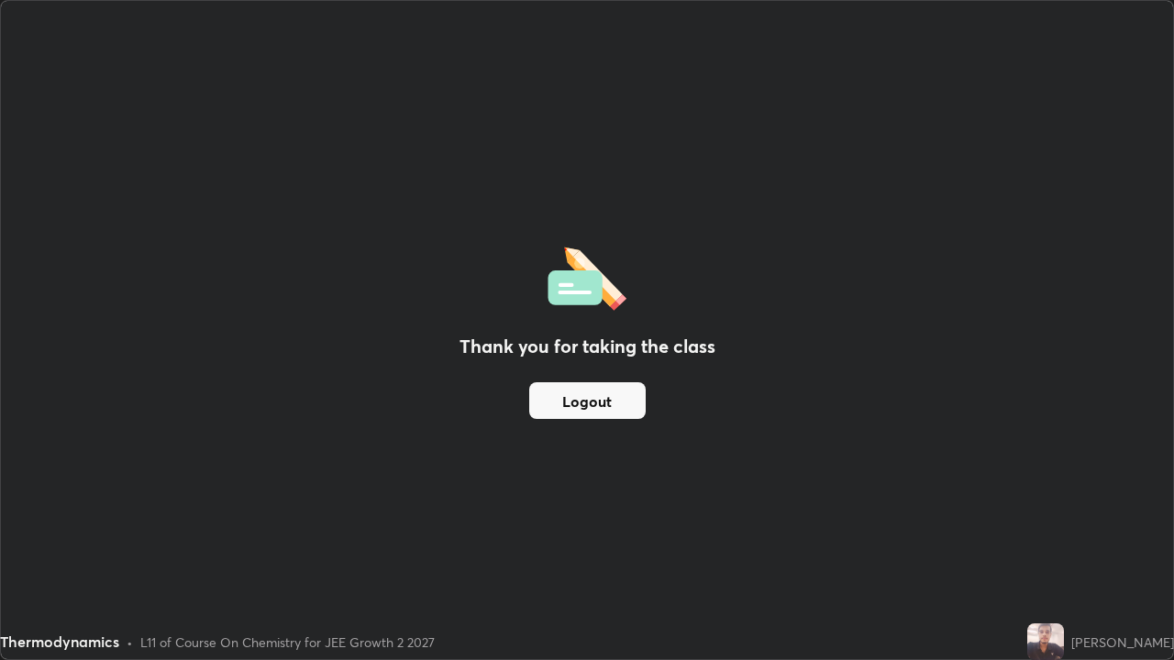
click at [603, 404] on button "Logout" at bounding box center [587, 400] width 116 height 37
